Goal: Transaction & Acquisition: Purchase product/service

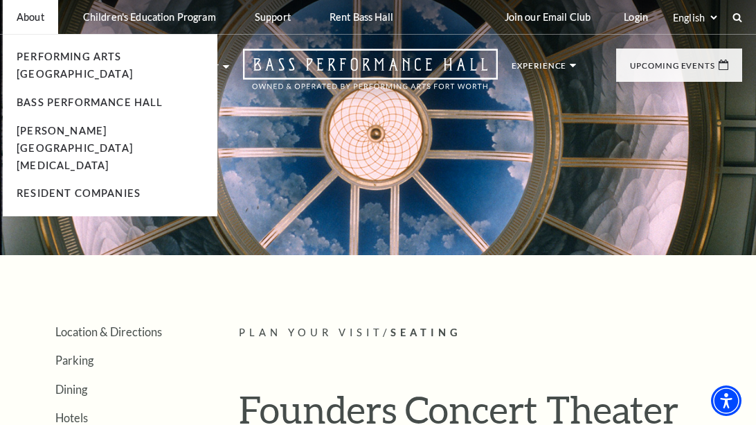
click at [48, 26] on li "About Performing Arts Fort Worth Bass Performance Hall Maddox Muse Center Resid…" at bounding box center [30, 17] width 55 height 34
click at [57, 60] on link "Performing Arts [GEOGRAPHIC_DATA]" at bounding box center [75, 65] width 116 height 29
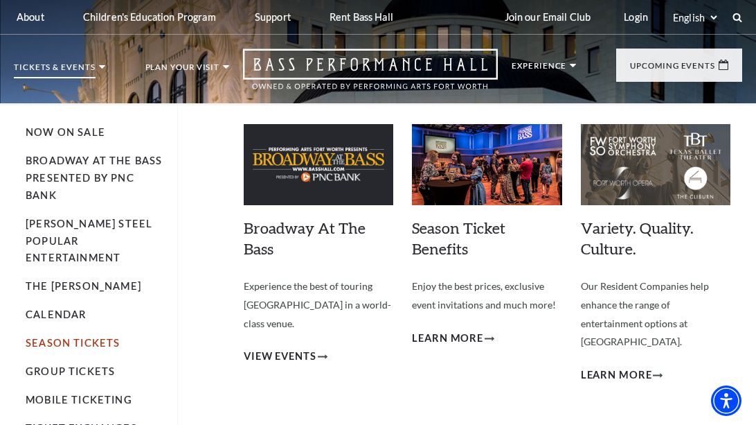
click at [107, 337] on link "Season Tickets" at bounding box center [73, 343] width 94 height 12
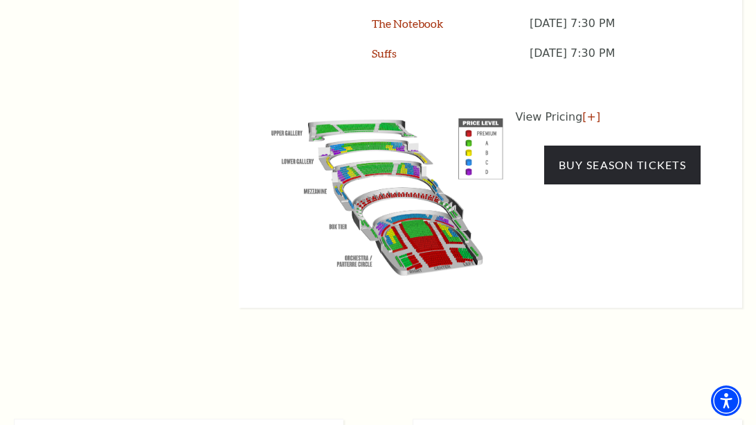
scroll to position [1495, 0]
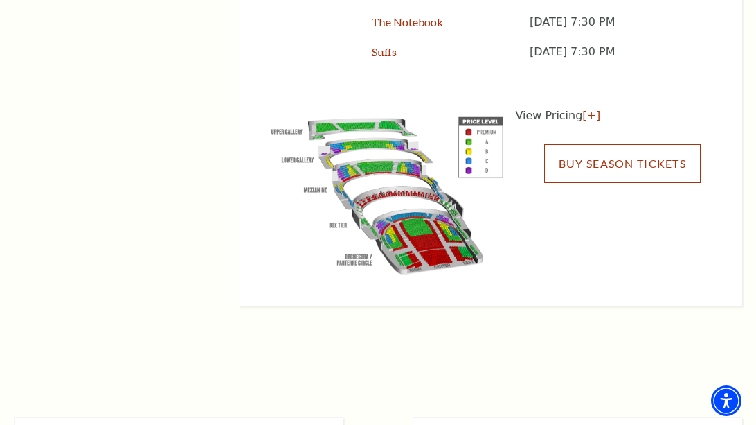
click at [621, 144] on link "Buy Season Tickets" at bounding box center [622, 163] width 157 height 39
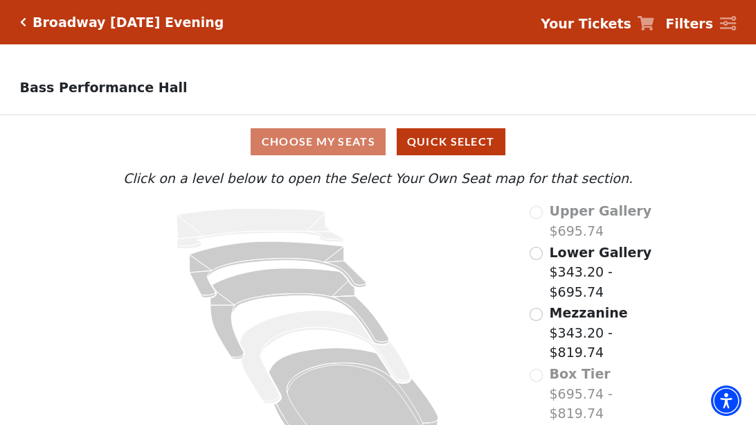
click at [31, 17] on div "Broadway Tuesday Evening" at bounding box center [125, 23] width 198 height 16
click at [21, 21] on icon "Click here to go back to filters" at bounding box center [23, 22] width 6 height 10
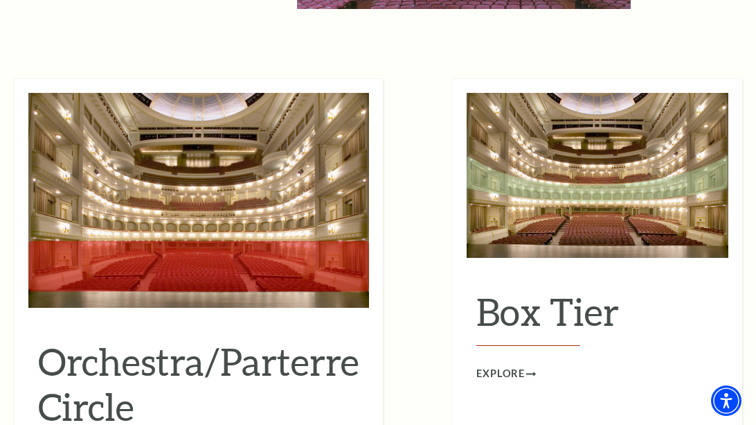
scroll to position [1199, 0]
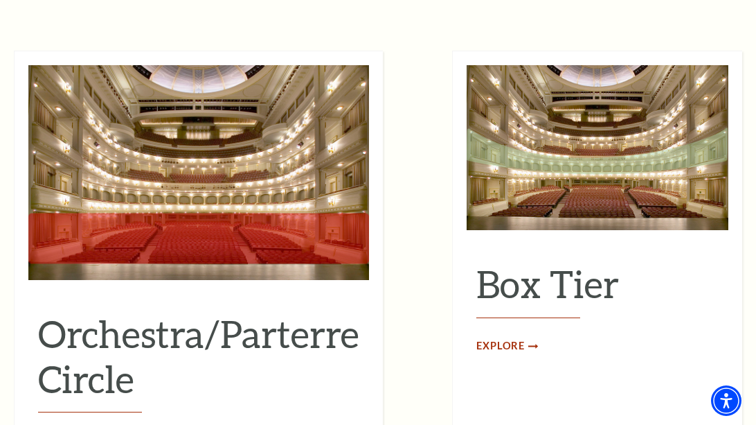
click at [485, 337] on span "Explore" at bounding box center [501, 345] width 48 height 17
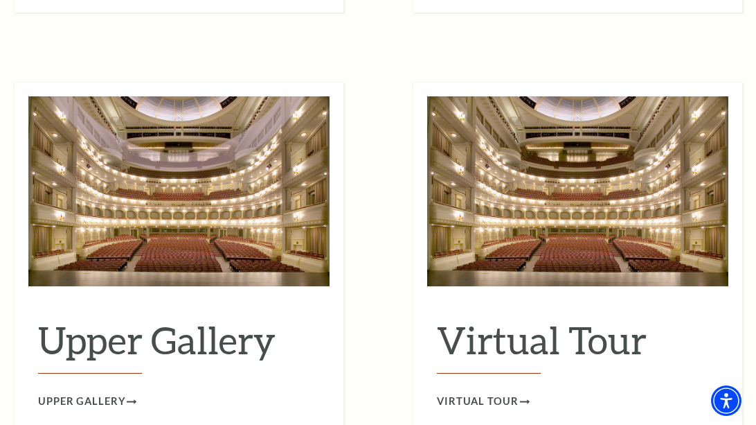
scroll to position [2140, 0]
